Goal: Task Accomplishment & Management: Use online tool/utility

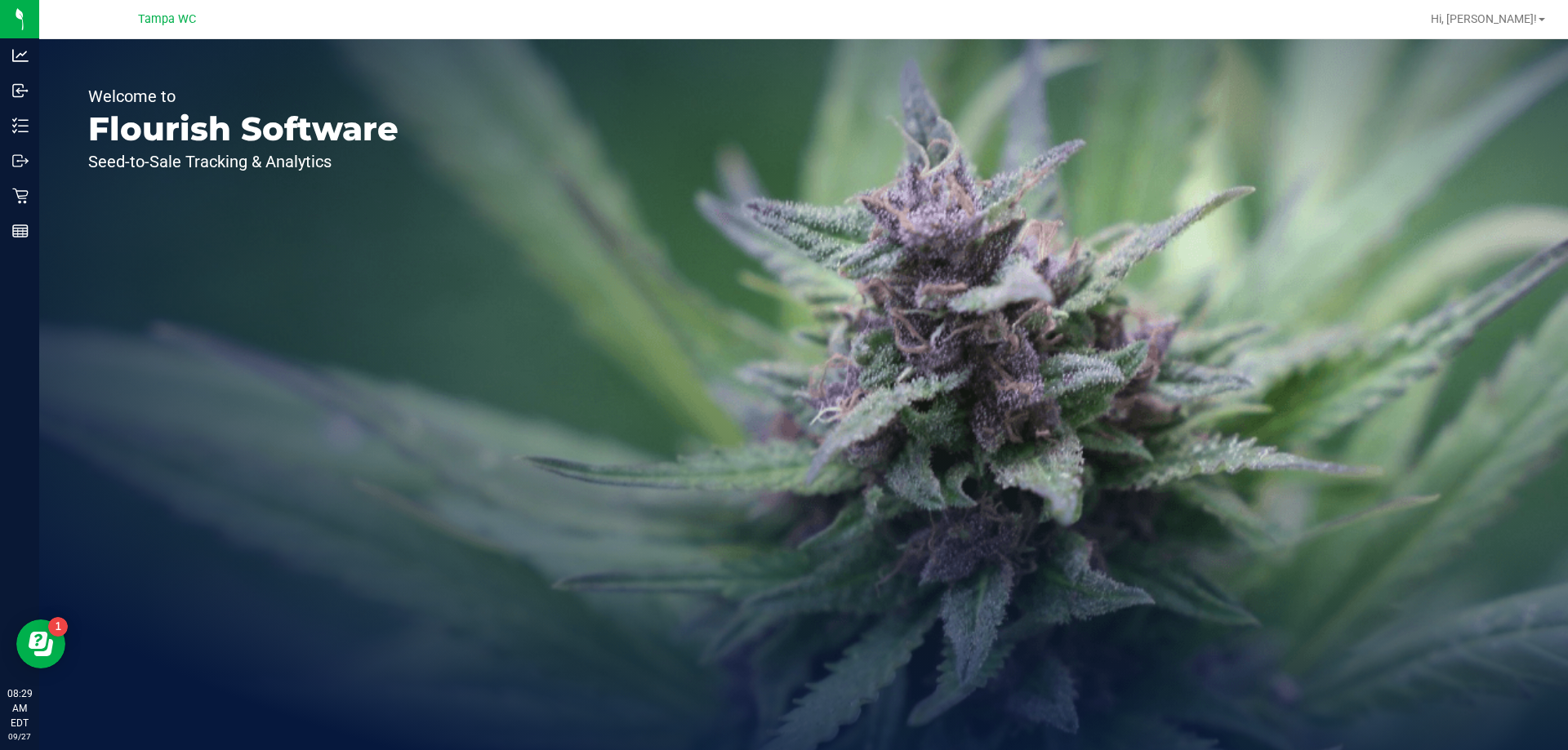
drag, startPoint x: 56, startPoint y: 151, endPoint x: 352, endPoint y: 156, distance: 296.0
click at [352, 155] on p "Seed-to-Sale Tracking & Analytics" at bounding box center [243, 162] width 311 height 17
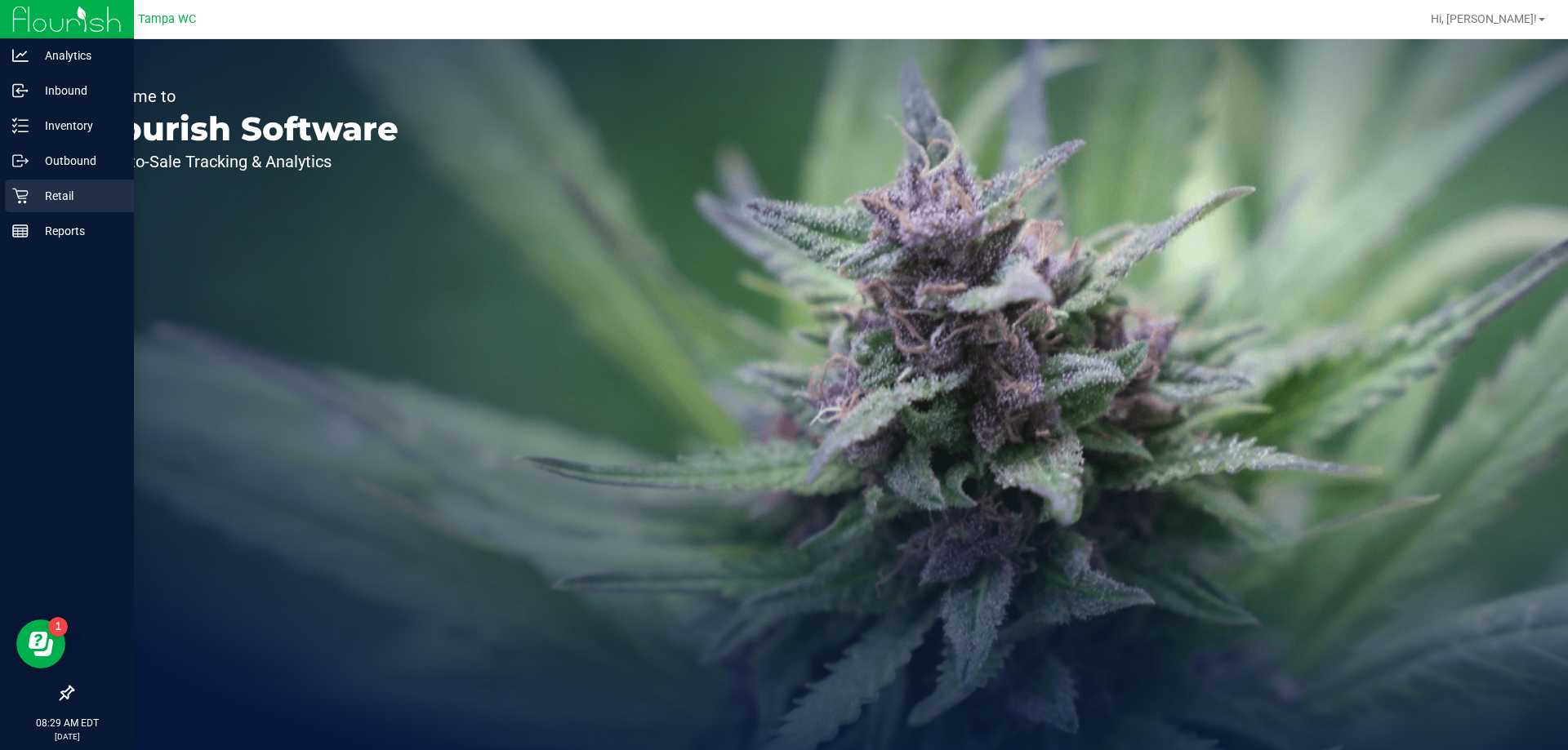
click at [34, 199] on p "Retail" at bounding box center [78, 195] width 98 height 19
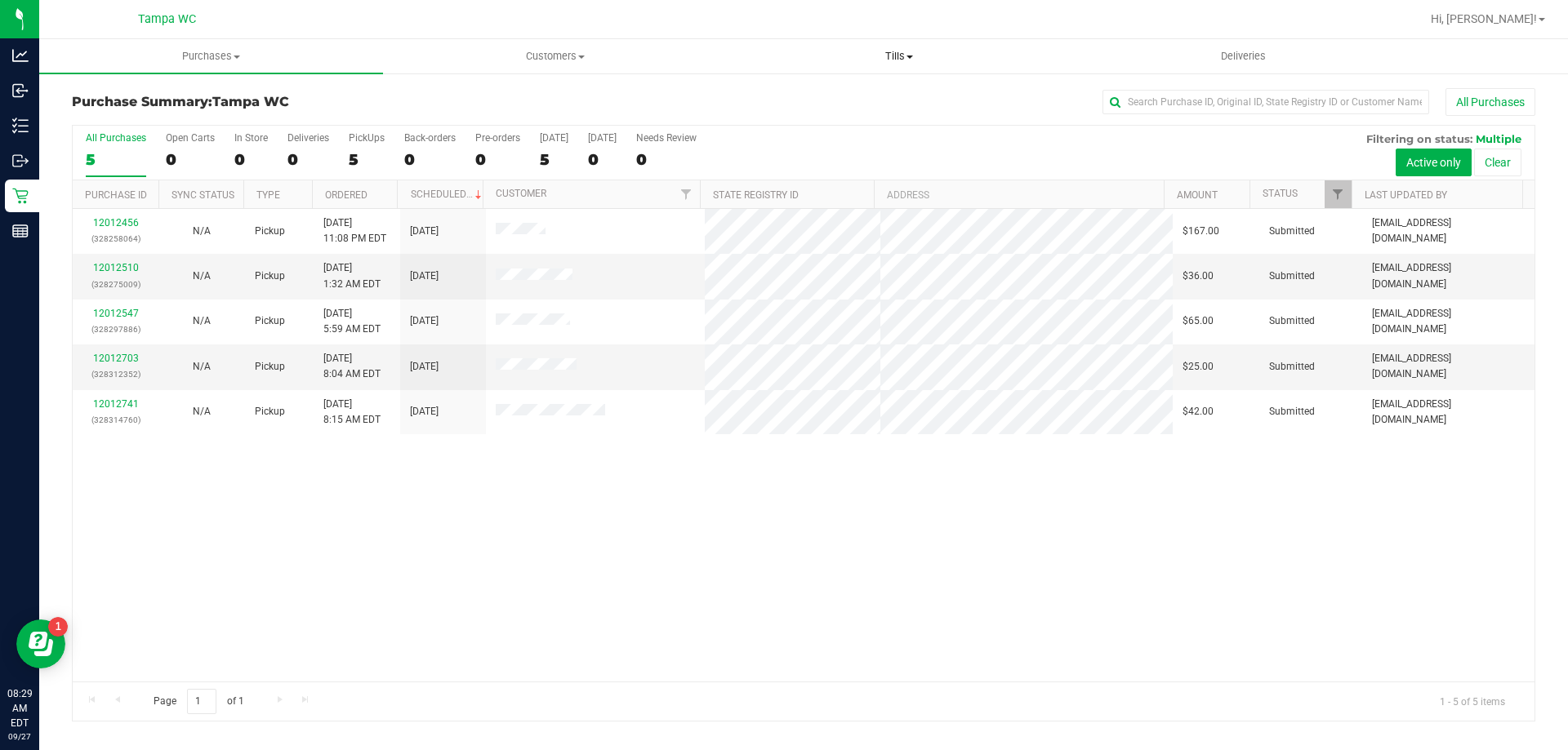
click at [900, 56] on span "Tills" at bounding box center [899, 56] width 342 height 15
click at [815, 94] on span "Manage tills" at bounding box center [782, 98] width 110 height 14
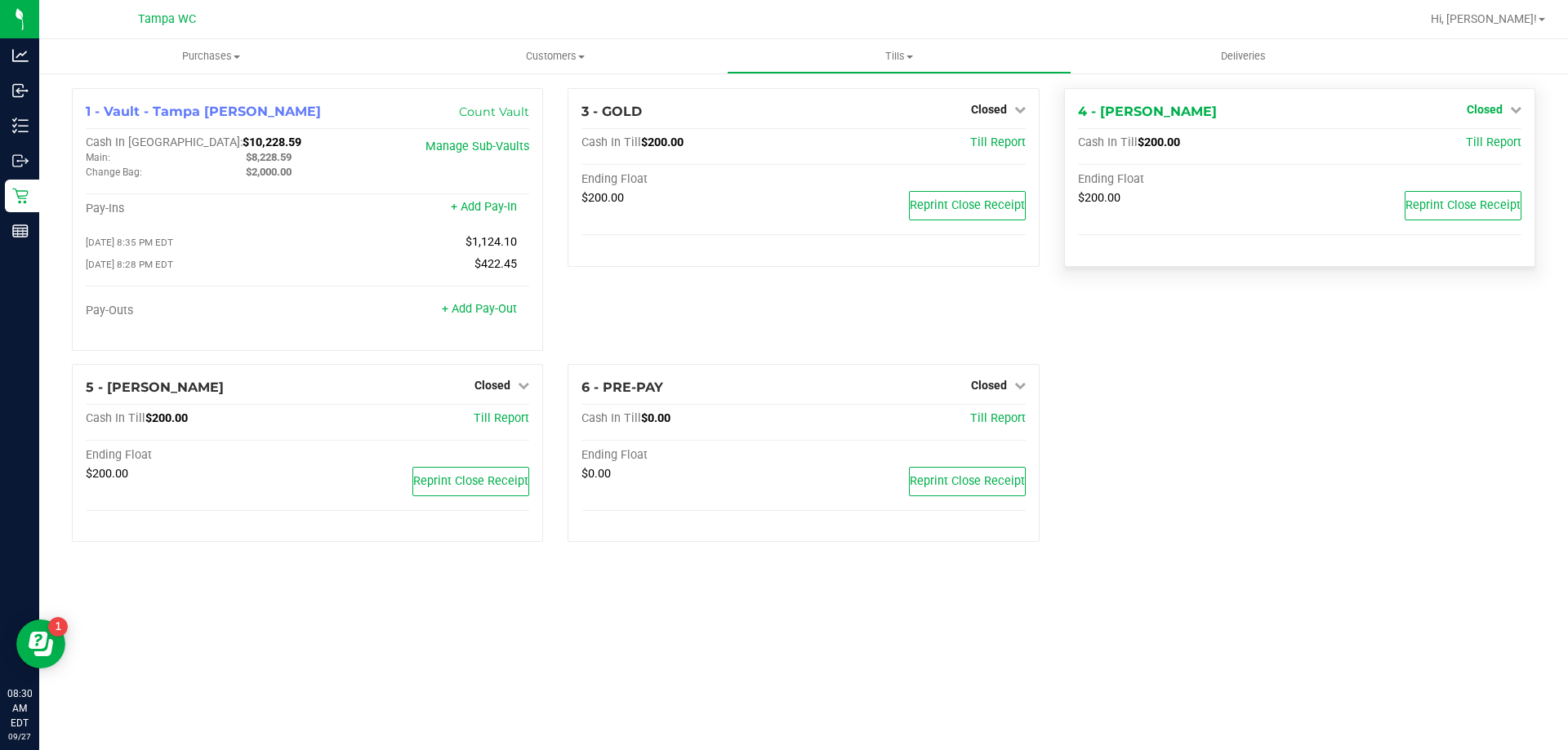
click at [1500, 112] on span "Closed" at bounding box center [1485, 109] width 36 height 13
click at [1487, 138] on link "Open Till" at bounding box center [1484, 143] width 43 height 13
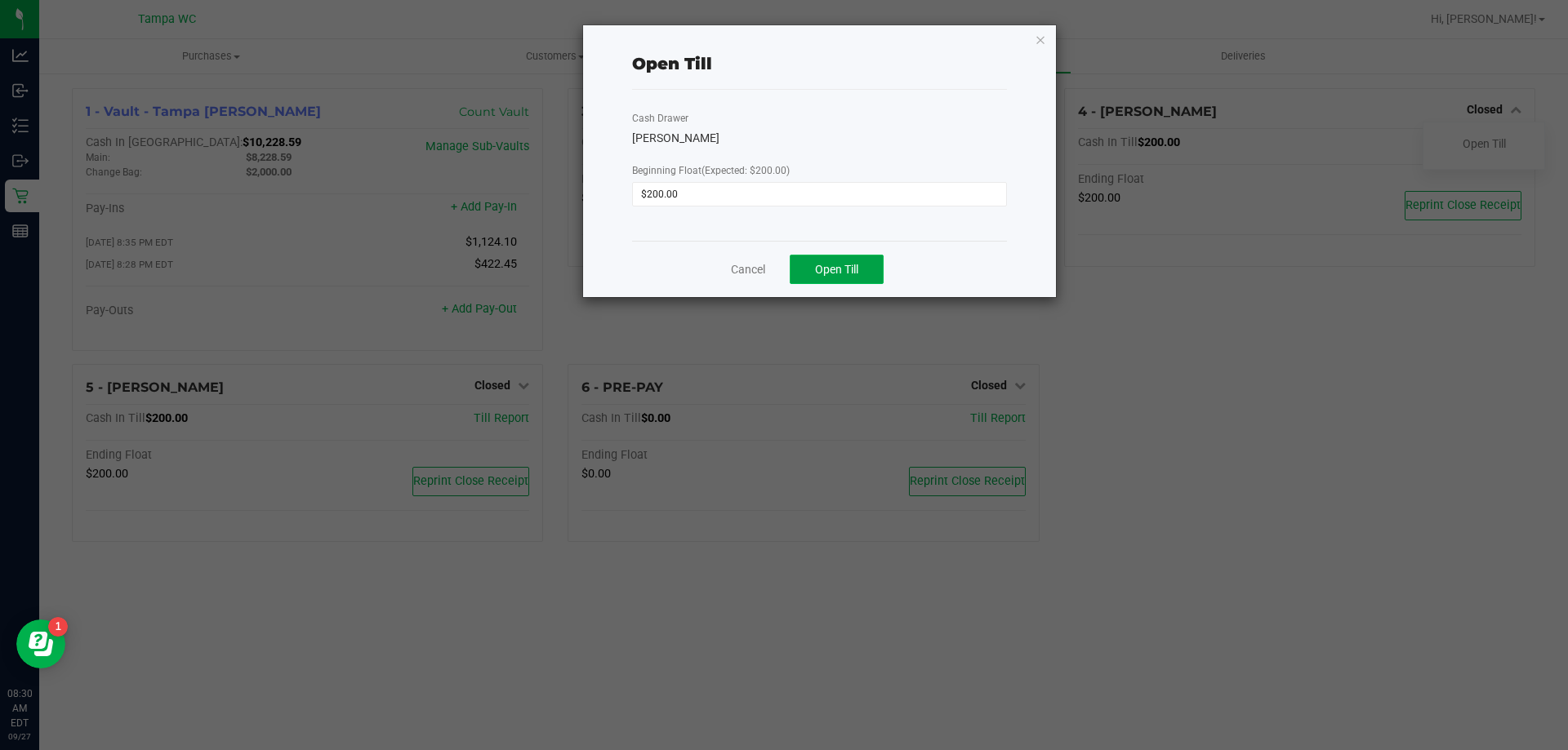
click at [822, 272] on span "Open Till" at bounding box center [836, 269] width 43 height 13
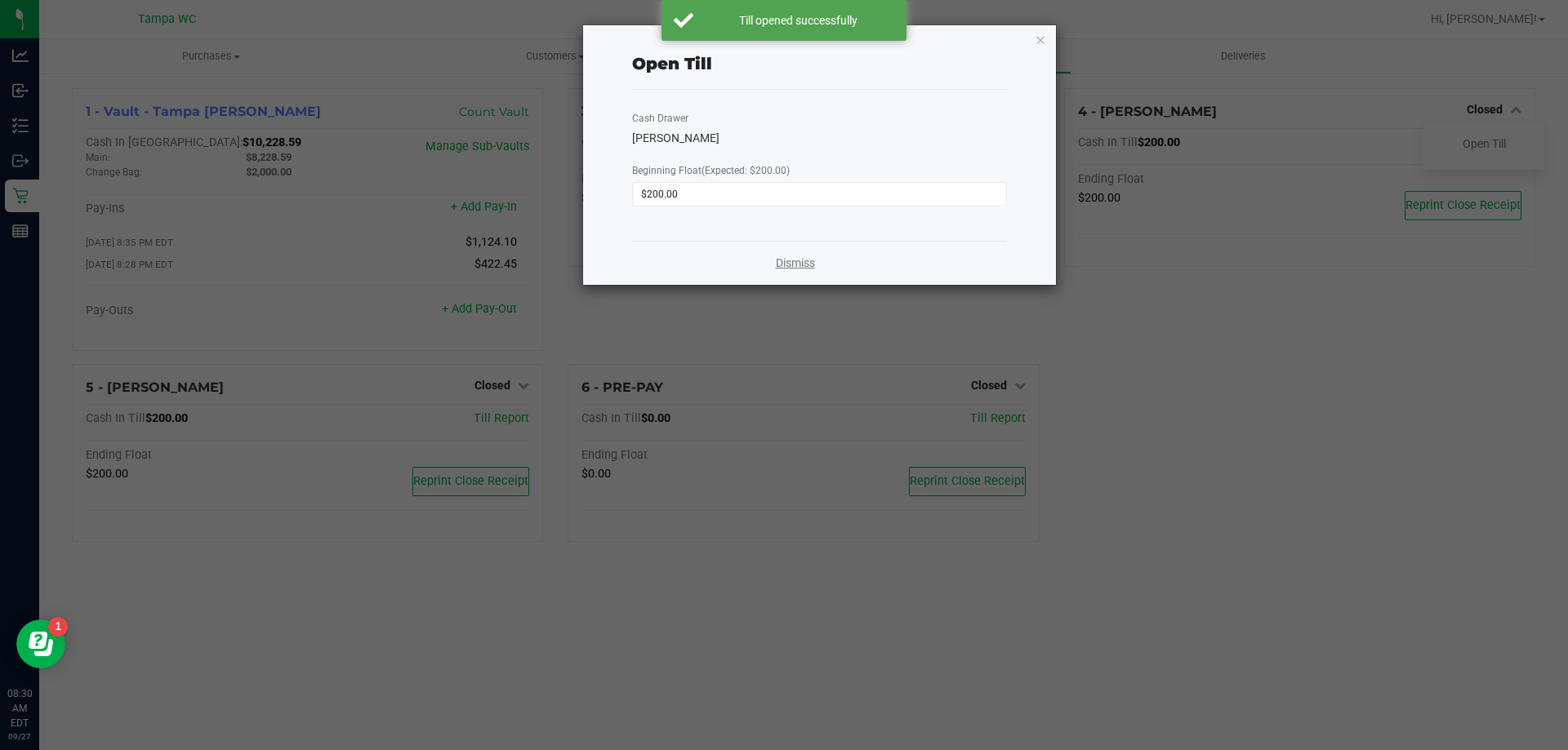
click at [792, 268] on link "Dismiss" at bounding box center [796, 263] width 39 height 18
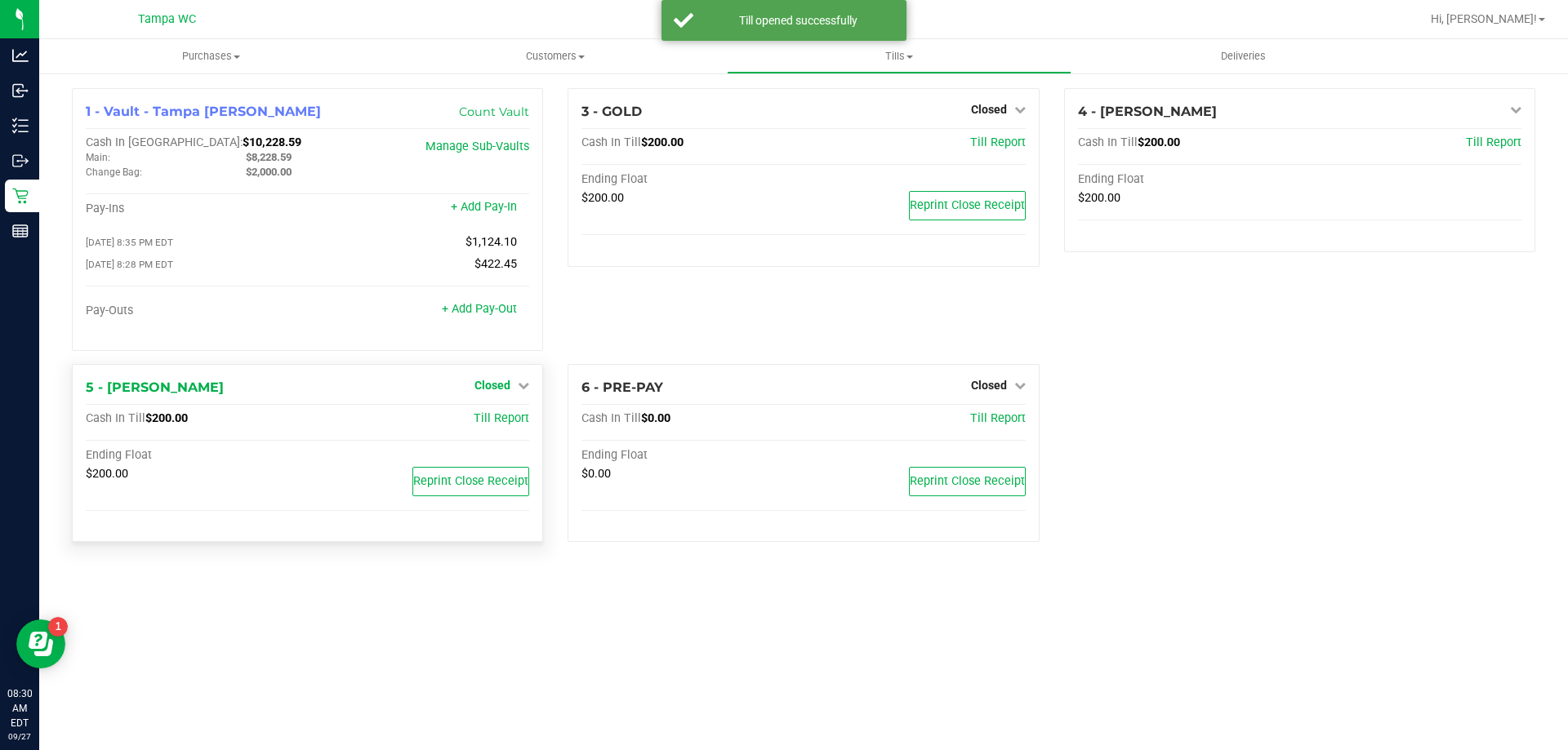
click at [502, 386] on span "Closed" at bounding box center [492, 386] width 36 height 13
click at [513, 419] on link "Open Till" at bounding box center [492, 419] width 43 height 13
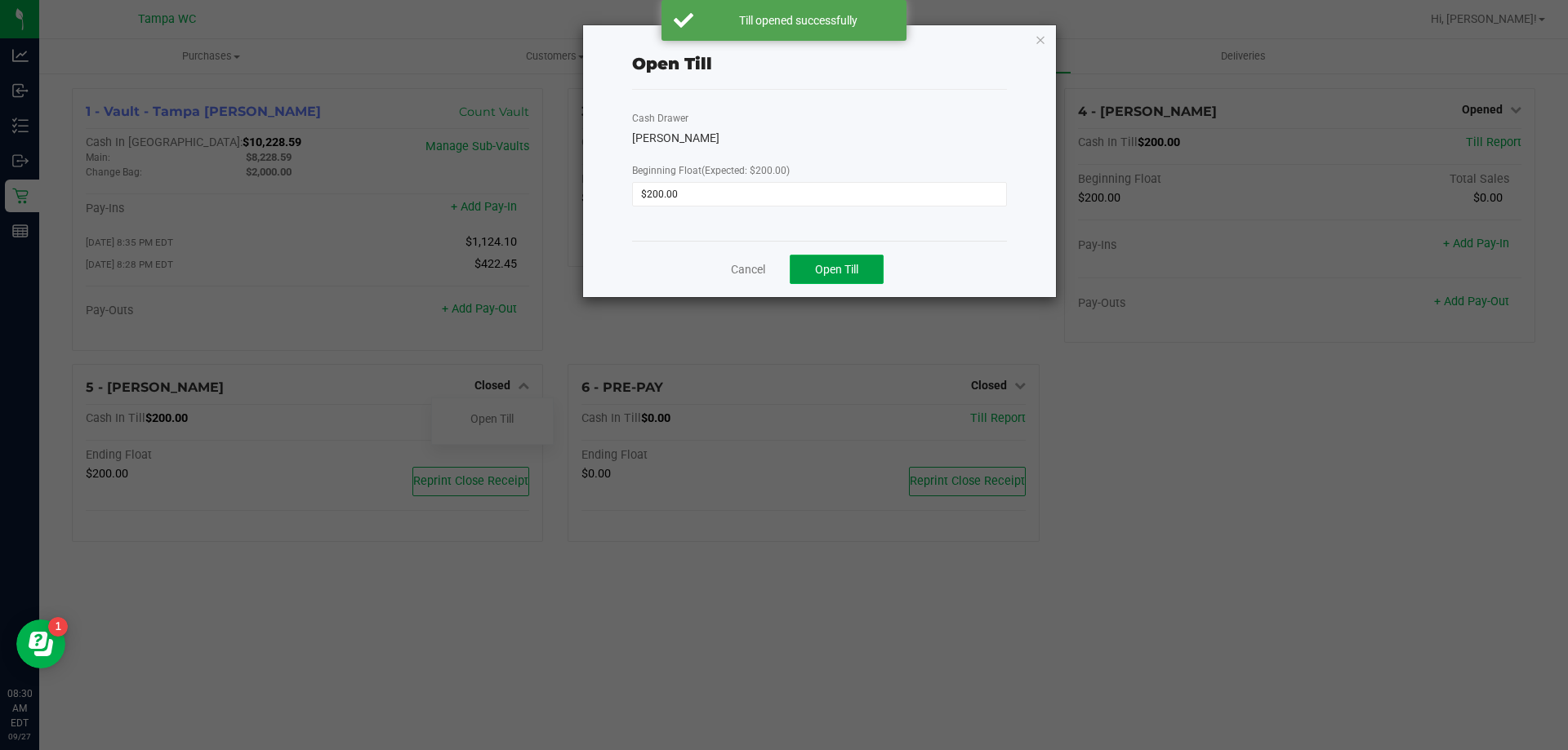
click at [832, 278] on button "Open Till" at bounding box center [837, 269] width 94 height 30
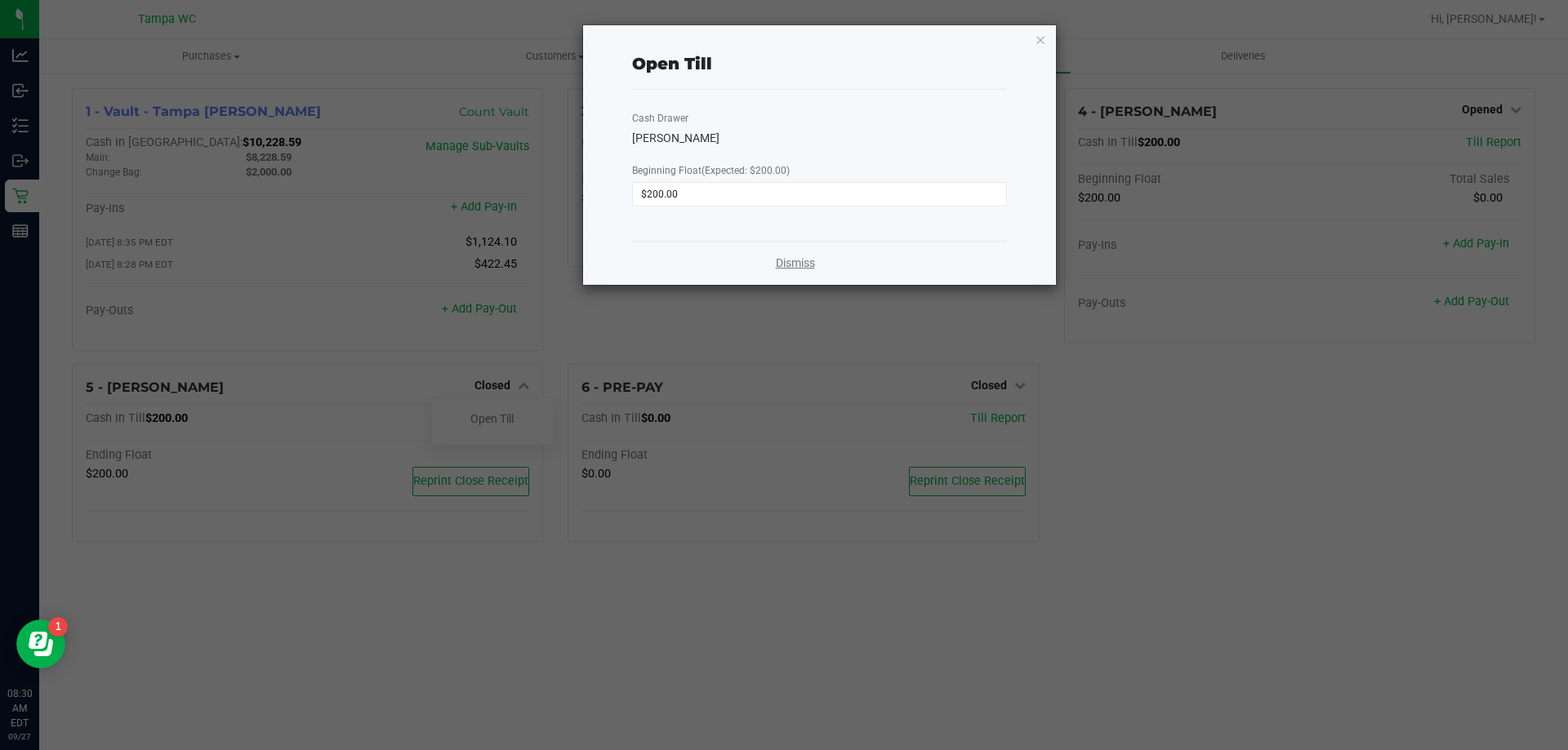
click at [802, 262] on link "Dismiss" at bounding box center [796, 263] width 39 height 18
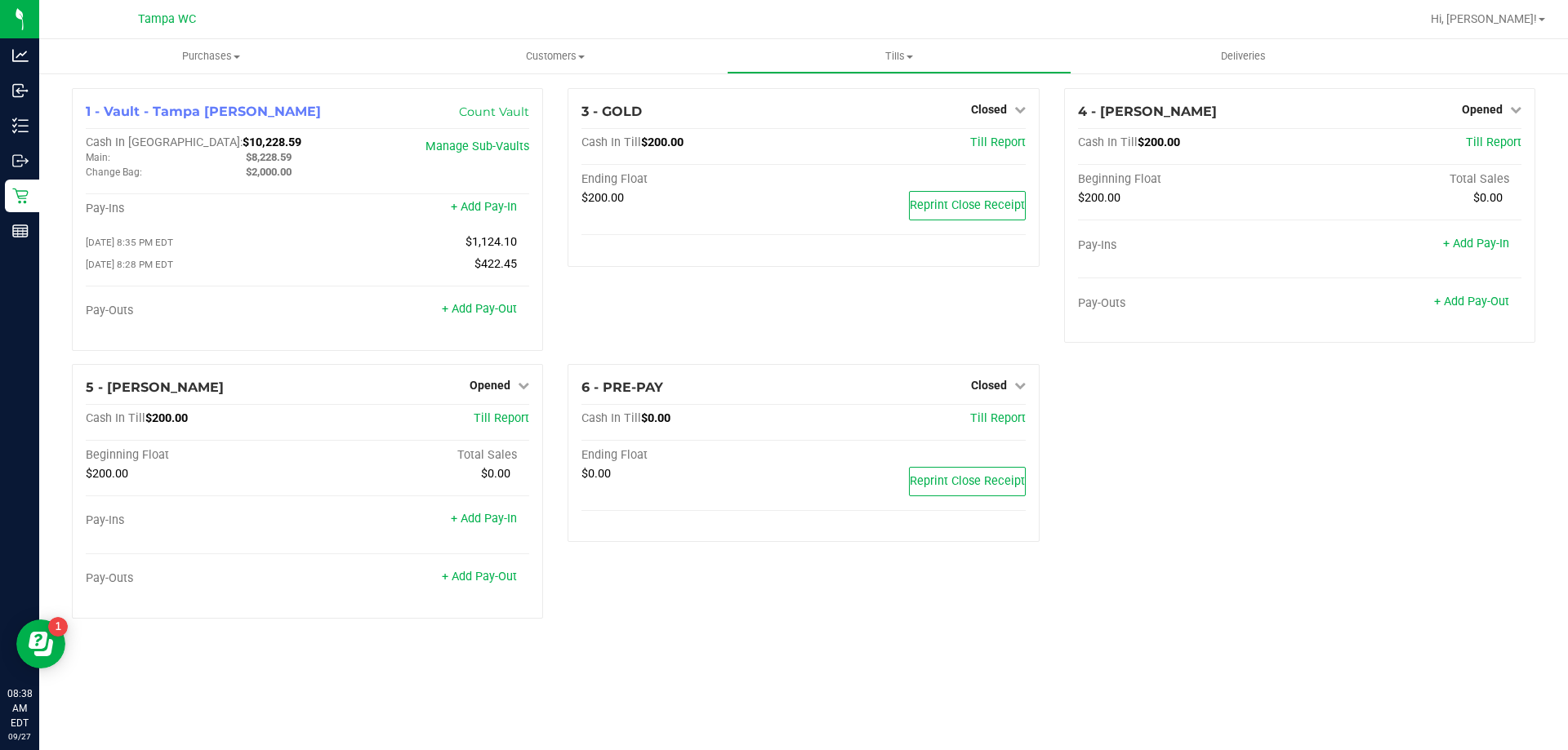
click at [631, 350] on div "3 - GOLD Closed Open Till Cash In Till $200.00 Till Report Ending Float $200.00…" at bounding box center [803, 226] width 496 height 276
click at [637, 340] on div "3 - GOLD Closed Open Till Cash In Till $200.00 Till Report Ending Float $200.00…" at bounding box center [803, 226] width 496 height 276
click at [611, 334] on div "3 - GOLD Closed Open Till Cash In Till $200.00 Till Report Ending Float $200.00…" at bounding box center [803, 226] width 496 height 276
